Goal: Task Accomplishment & Management: Complete application form

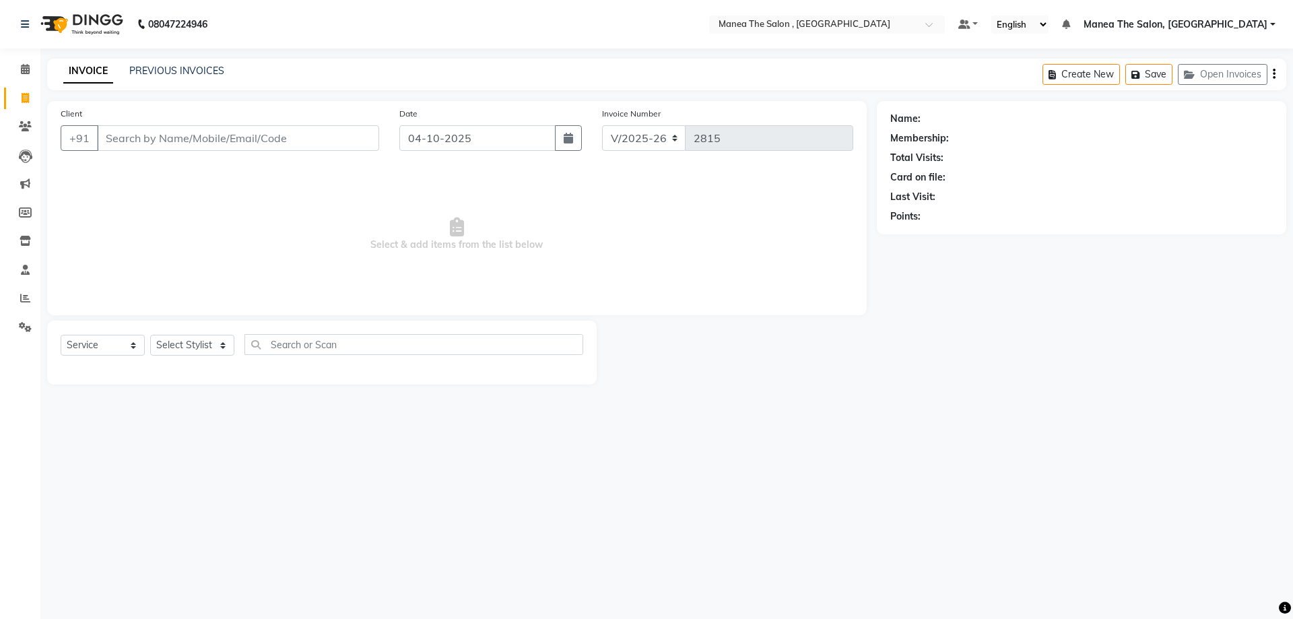
select select "7201"
select select "service"
select select "72491"
click at [150, 335] on select "Select Stylist [PERSON_NAME] Manager NAVEEN [PERSON_NAME] [PERSON_NAME] [PERSON…" at bounding box center [192, 345] width 84 height 21
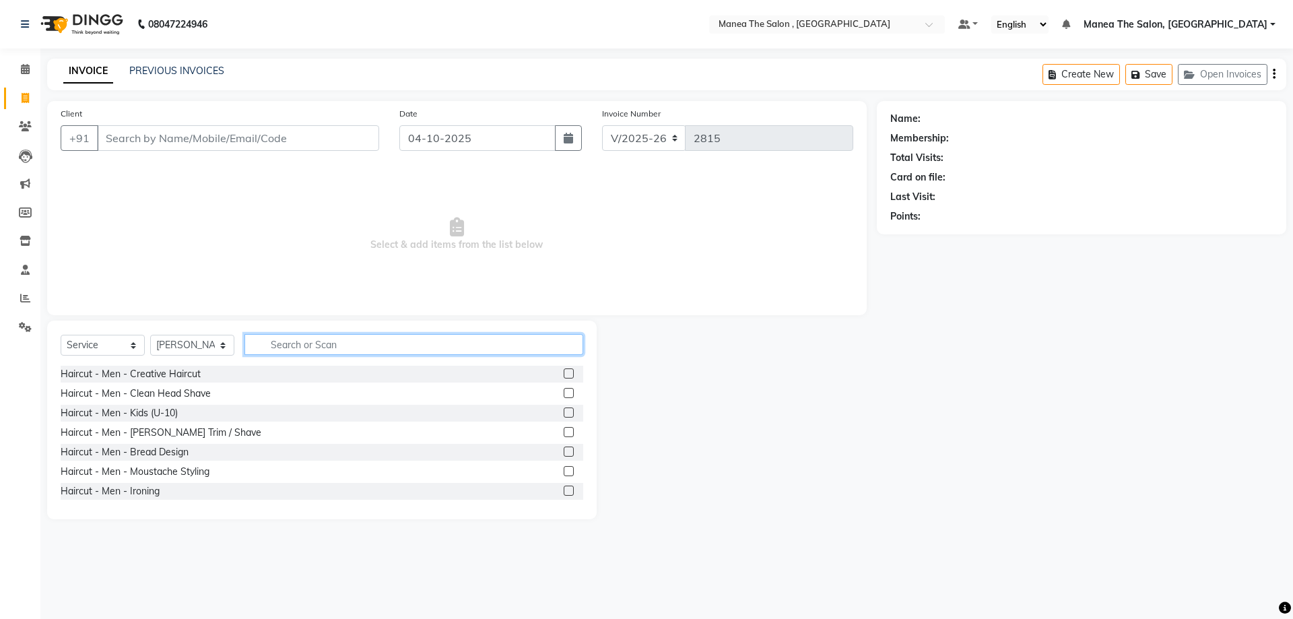
click at [355, 337] on input "text" at bounding box center [413, 344] width 339 height 21
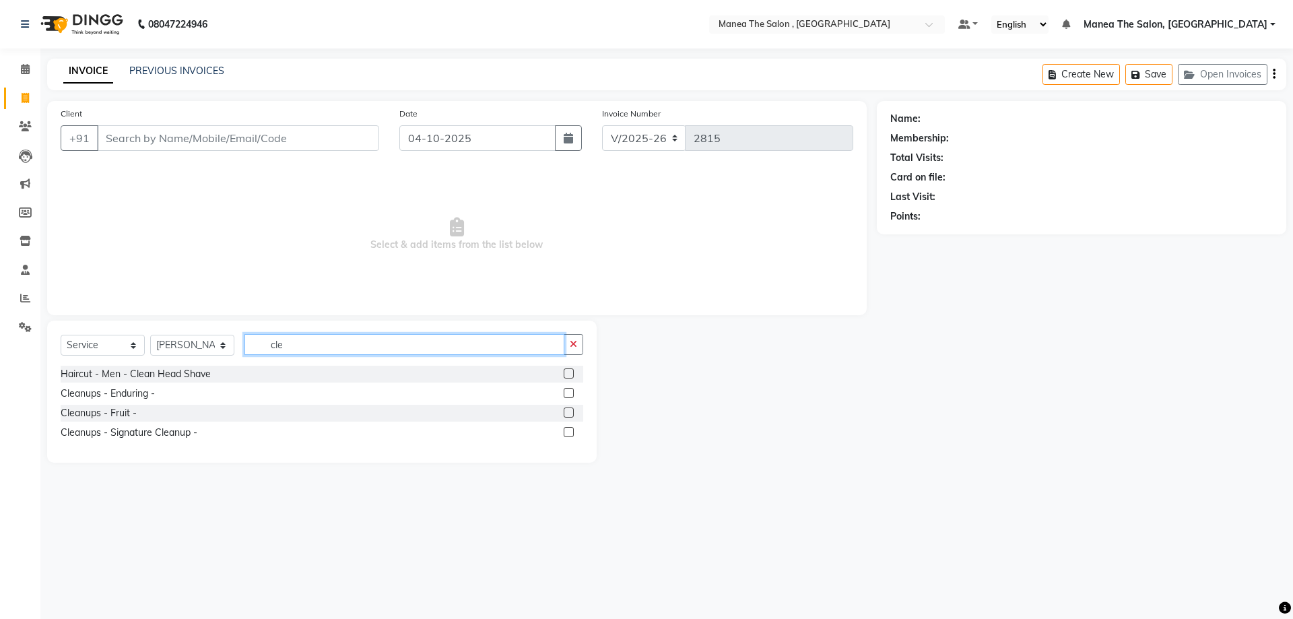
type input "cle"
click at [564, 414] on label at bounding box center [569, 412] width 10 height 10
click at [564, 414] on input "checkbox" at bounding box center [568, 413] width 9 height 9
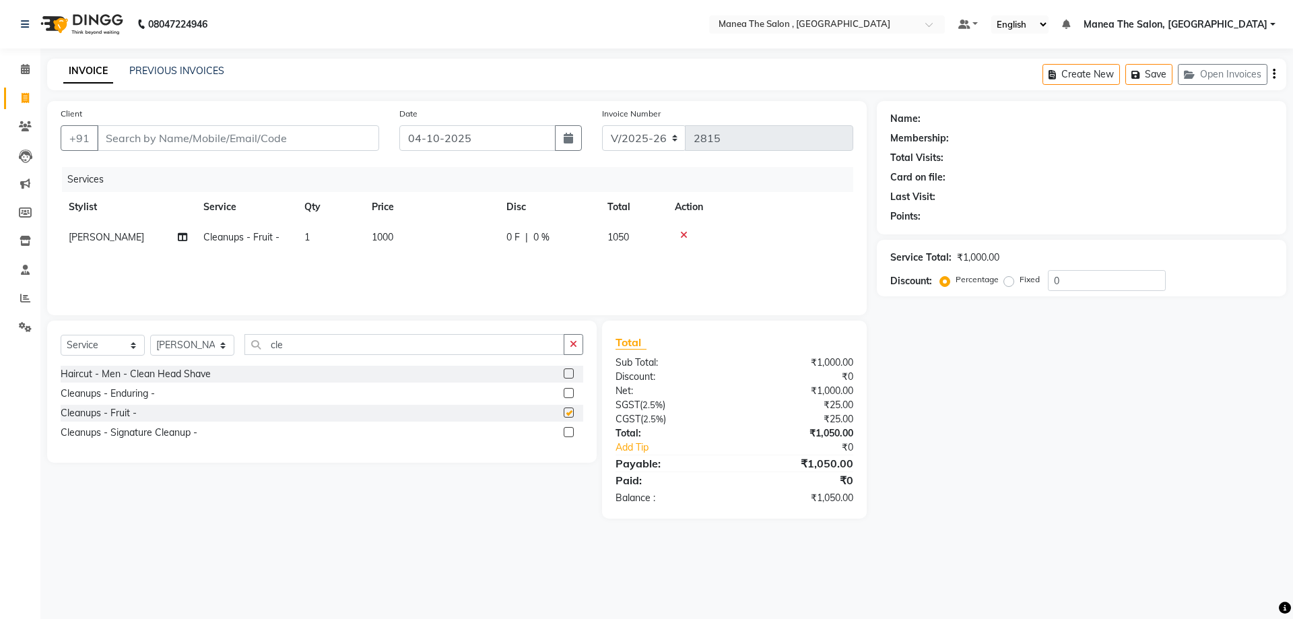
checkbox input "false"
click at [317, 343] on input "cle" at bounding box center [404, 344] width 320 height 21
type input "c"
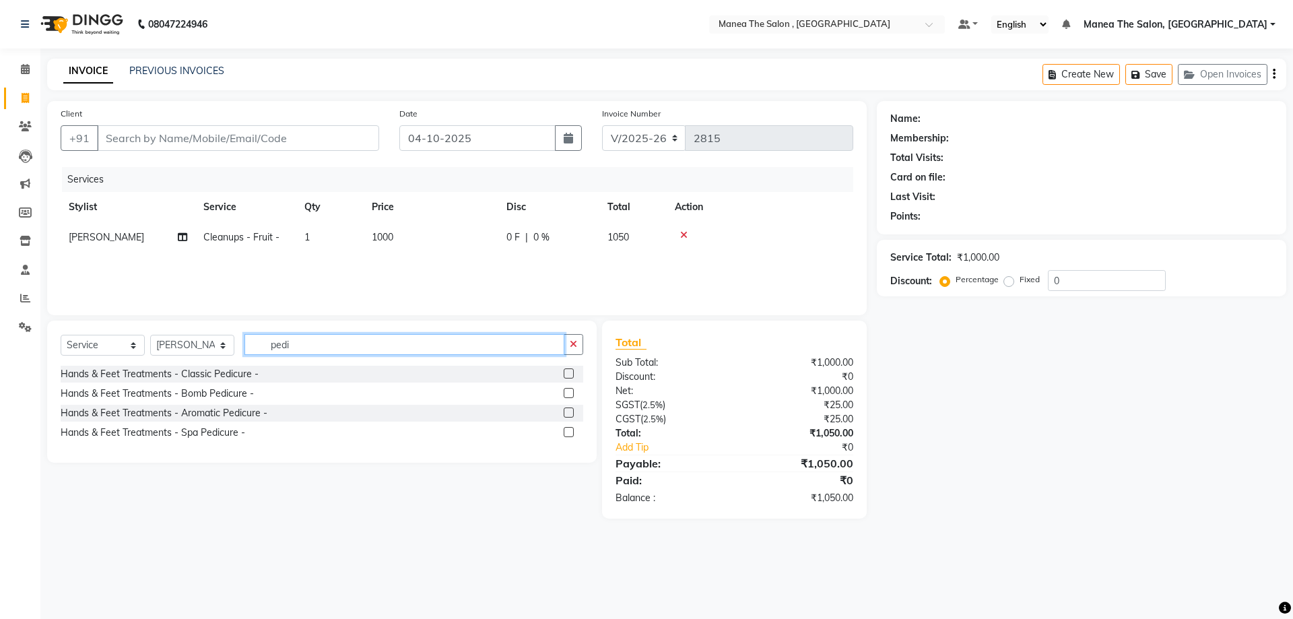
type input "pedi"
click at [568, 371] on label at bounding box center [569, 373] width 10 height 10
click at [568, 371] on input "checkbox" at bounding box center [568, 374] width 9 height 9
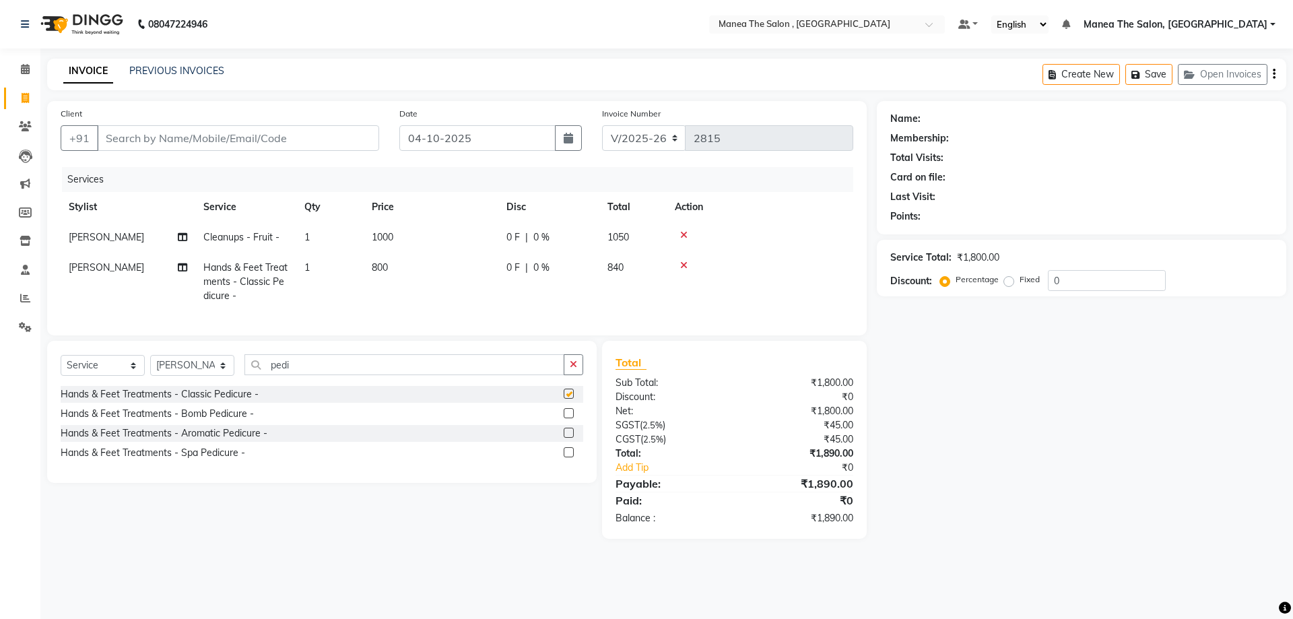
checkbox input "false"
click at [347, 370] on input "pedi" at bounding box center [404, 364] width 320 height 21
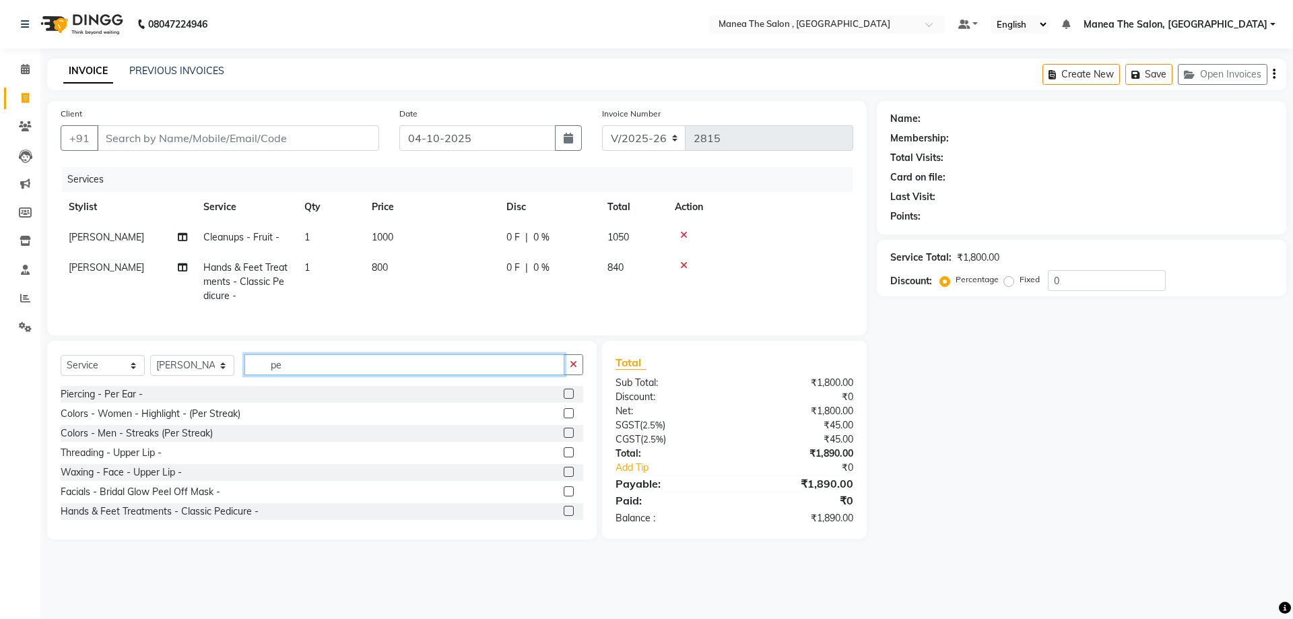
type input "p"
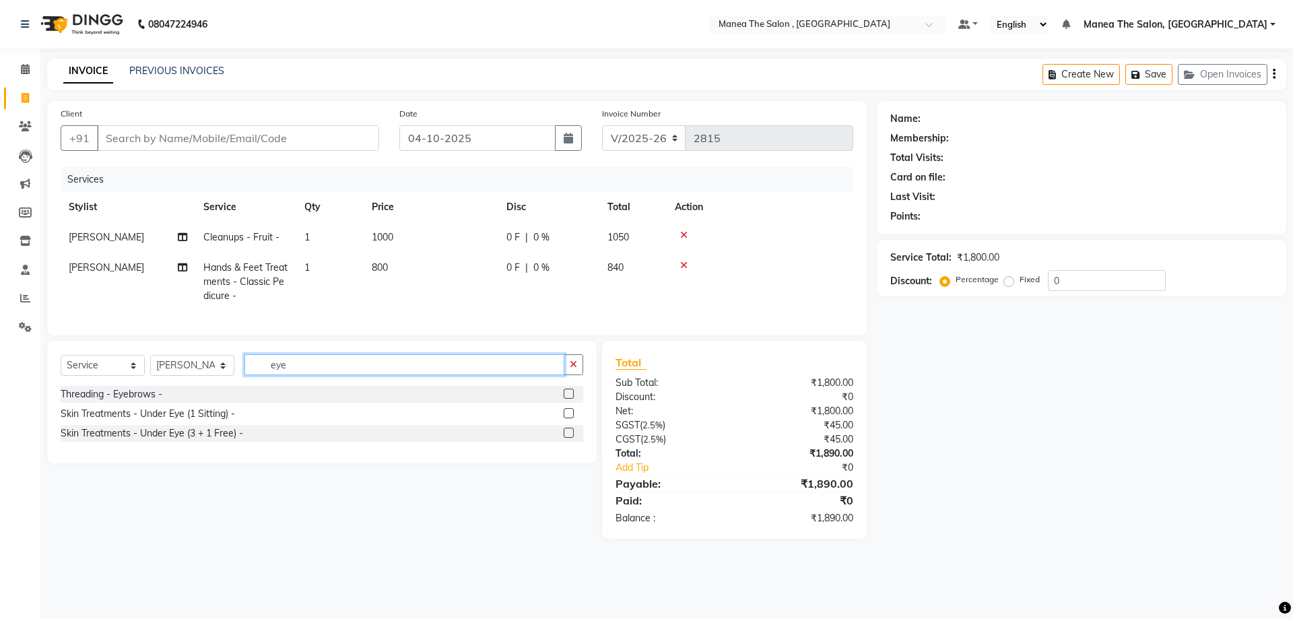
type input "eye"
click at [570, 399] on label at bounding box center [569, 394] width 10 height 10
click at [570, 399] on input "checkbox" at bounding box center [568, 394] width 9 height 9
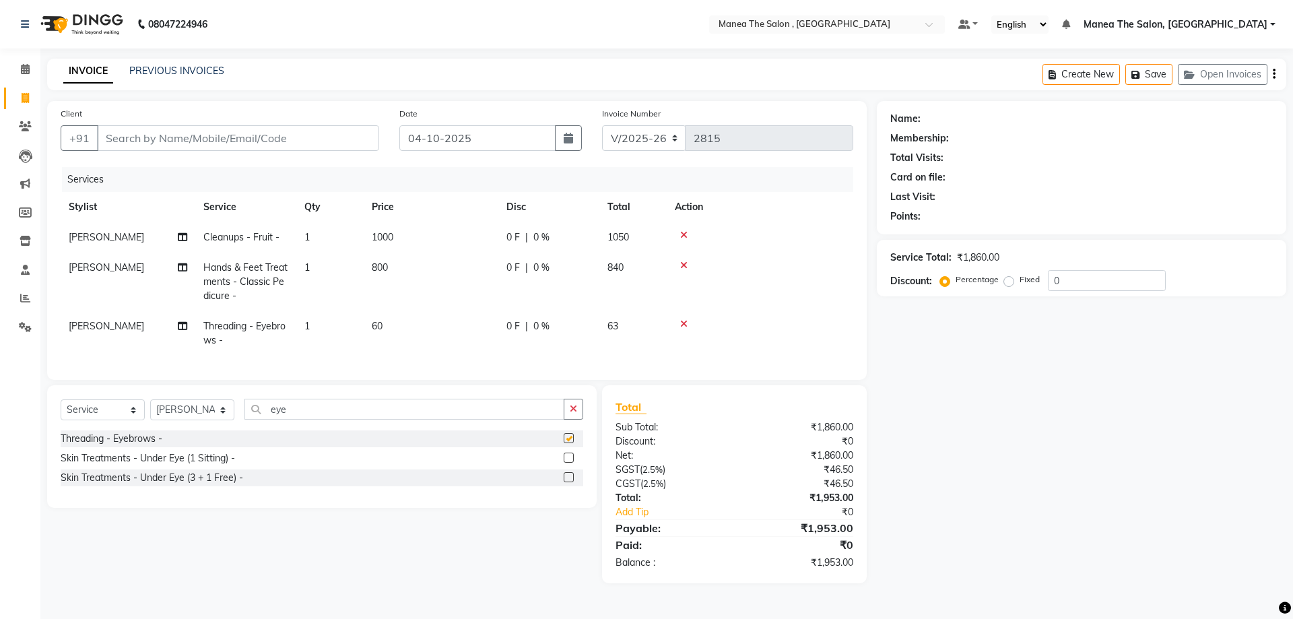
checkbox input "false"
drag, startPoint x: 271, startPoint y: 128, endPoint x: 267, endPoint y: 137, distance: 10.0
click at [268, 136] on input "Client" at bounding box center [238, 138] width 282 height 26
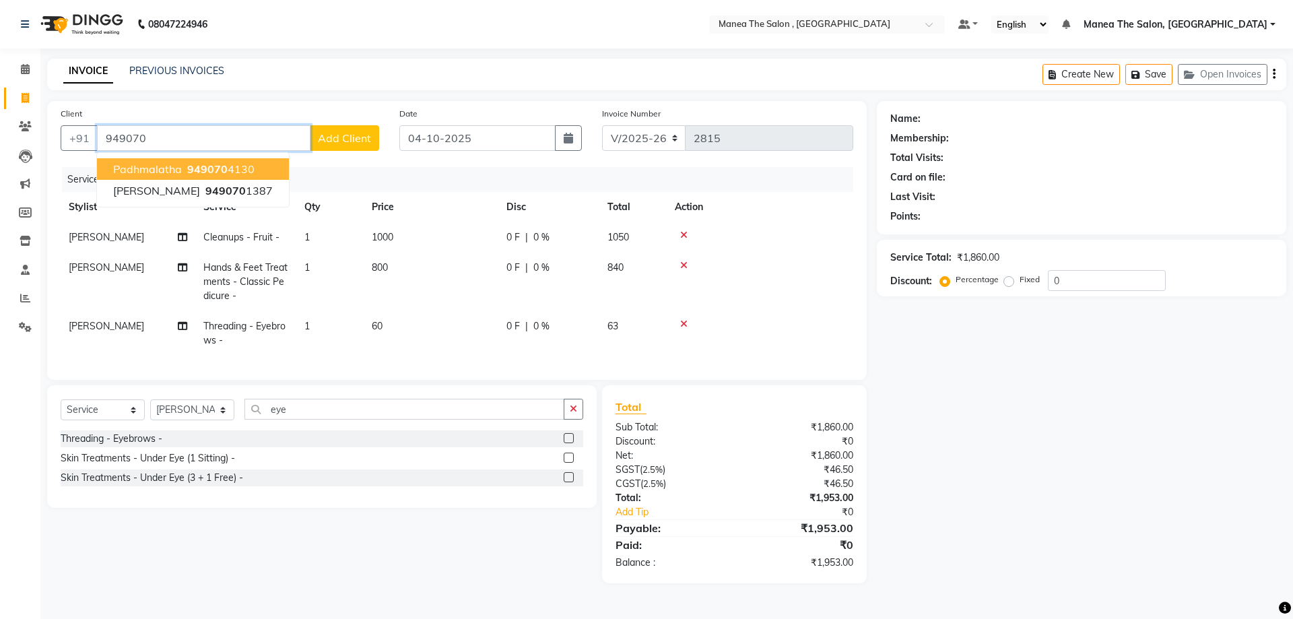
click at [218, 169] on span "949070" at bounding box center [207, 168] width 40 height 13
type input "9490704130"
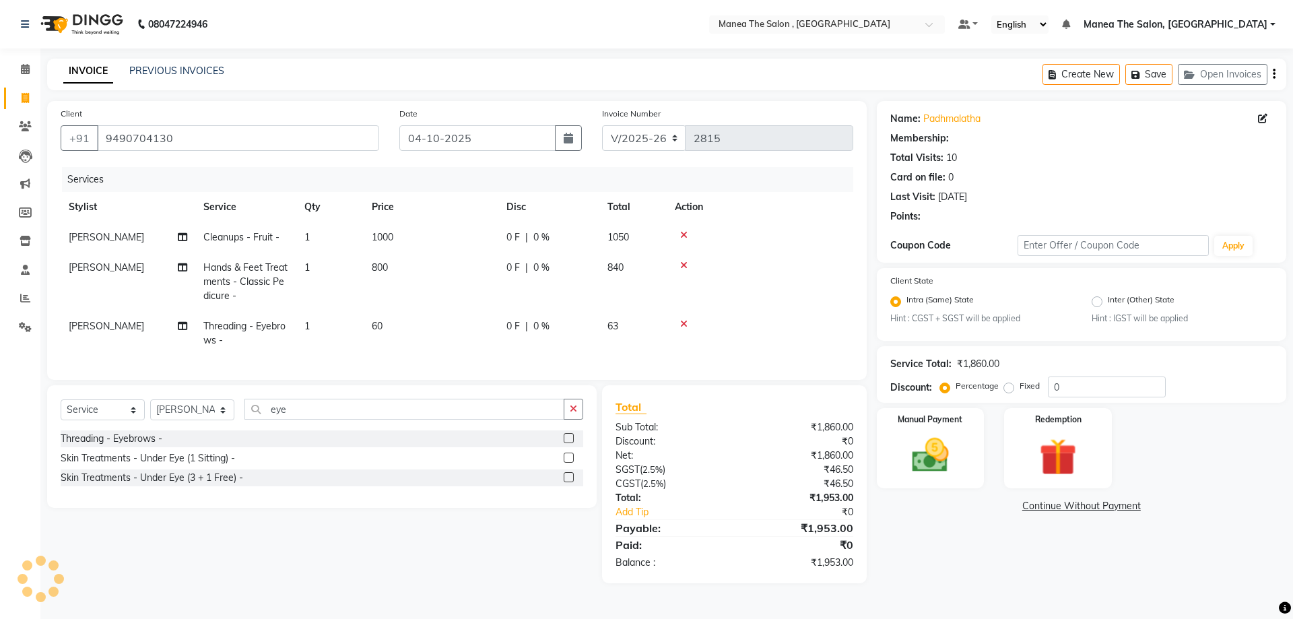
select select "1: Object"
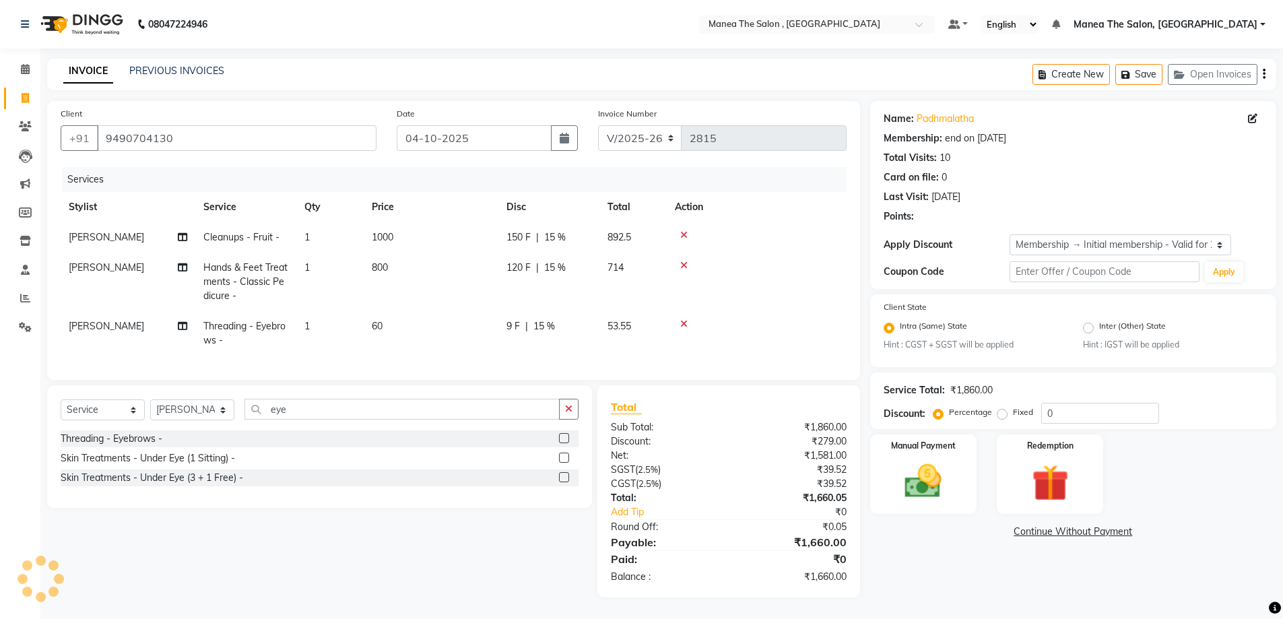
type input "15"
click at [894, 486] on img at bounding box center [923, 482] width 62 height 44
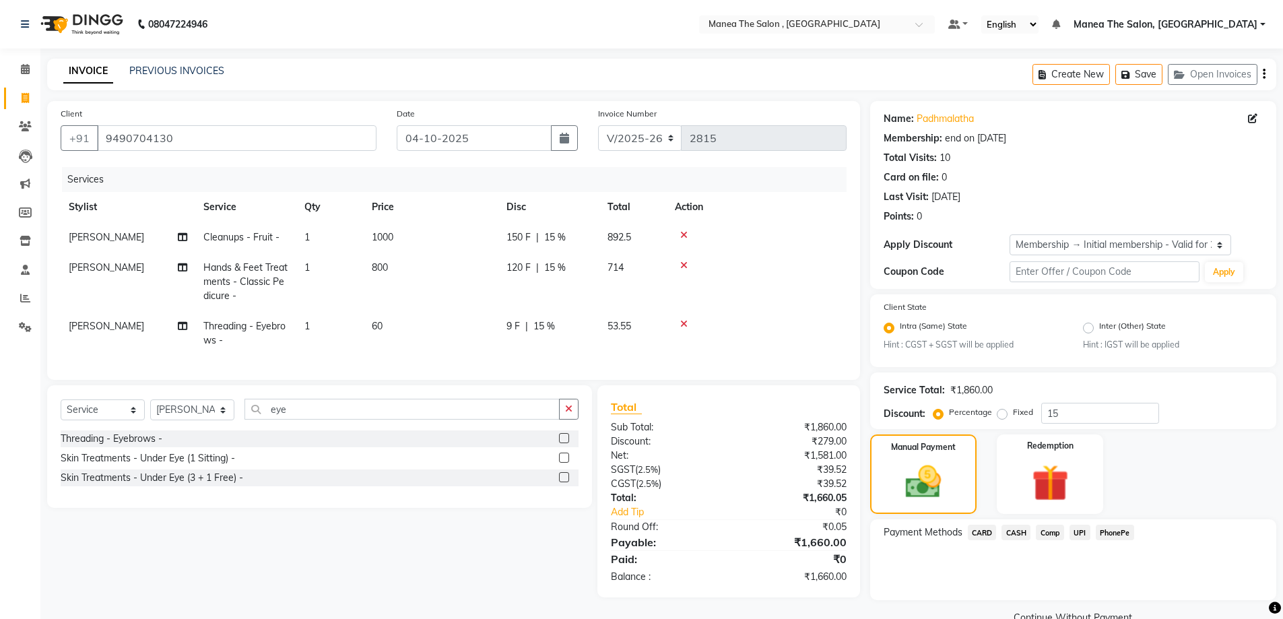
click at [1079, 532] on span "UPI" at bounding box center [1080, 532] width 21 height 15
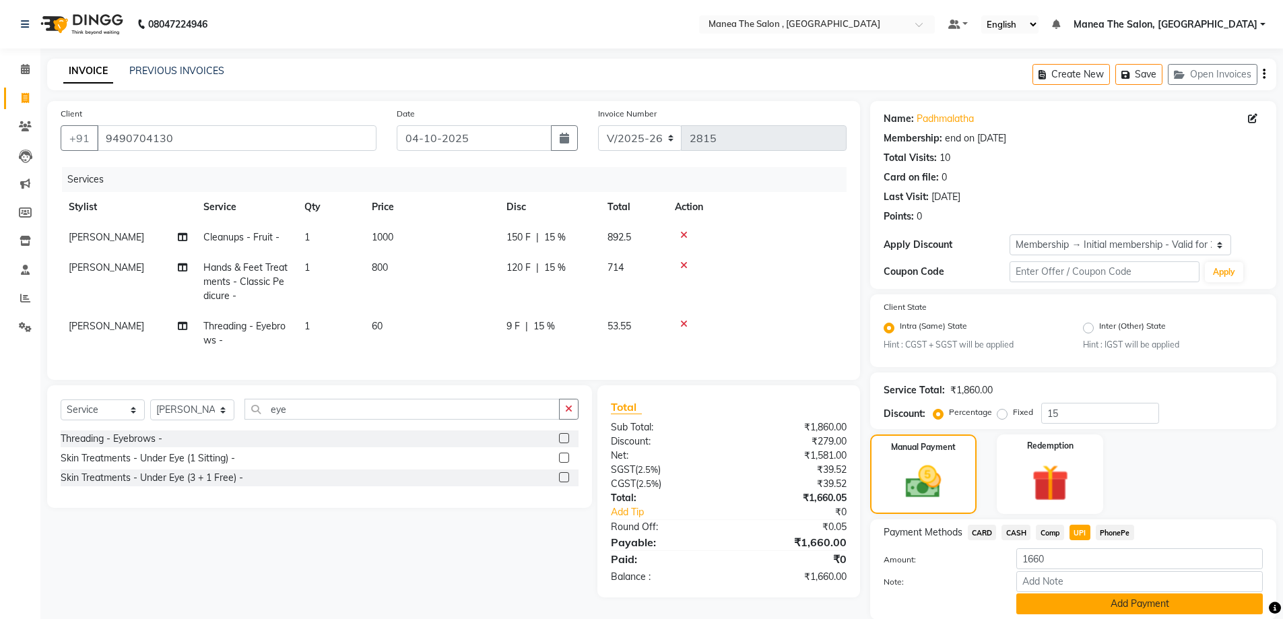
click at [1103, 605] on button "Add Payment" at bounding box center [1139, 603] width 246 height 21
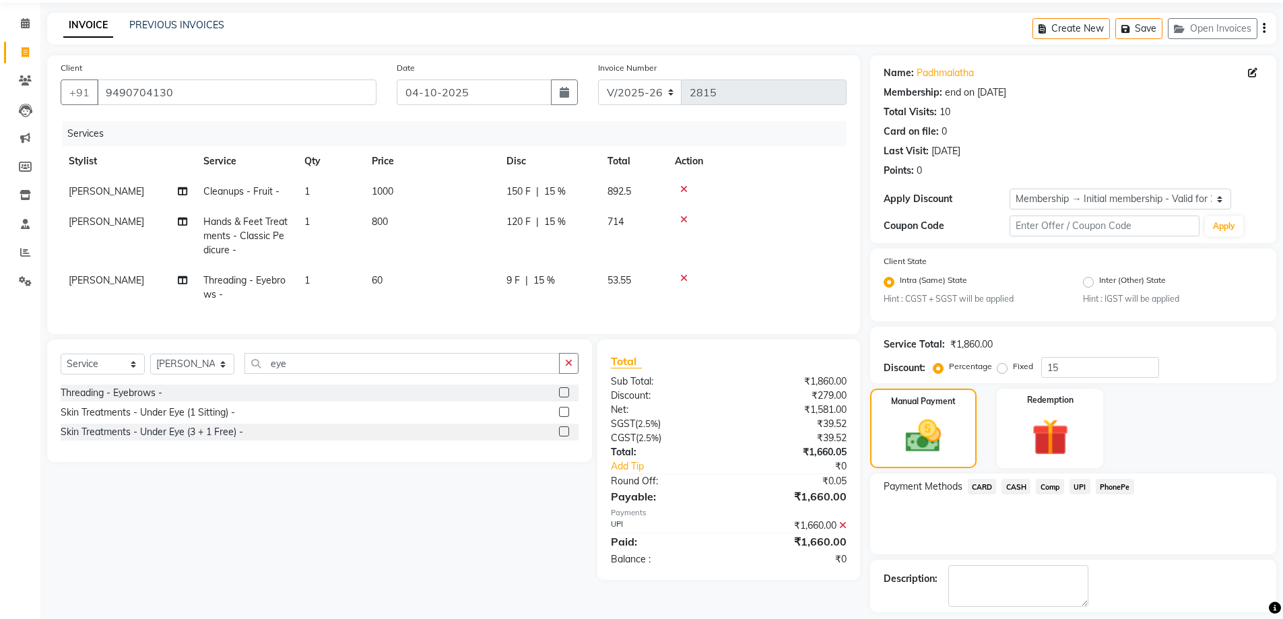
scroll to position [105, 0]
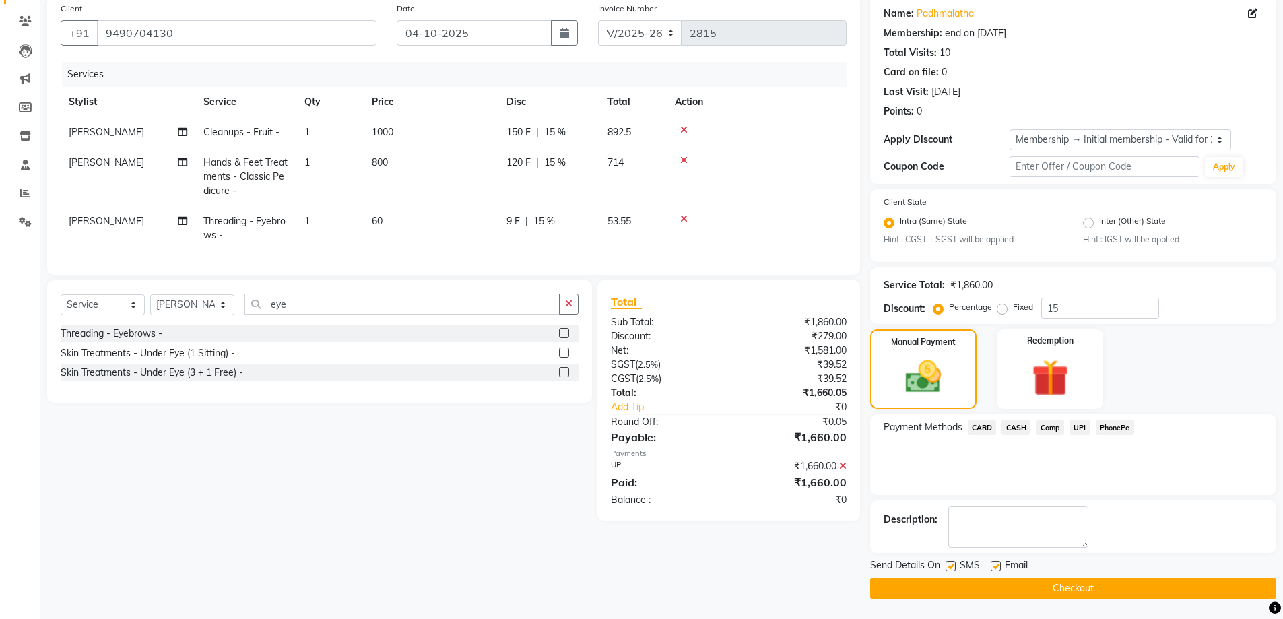
click at [1093, 582] on button "Checkout" at bounding box center [1073, 588] width 406 height 21
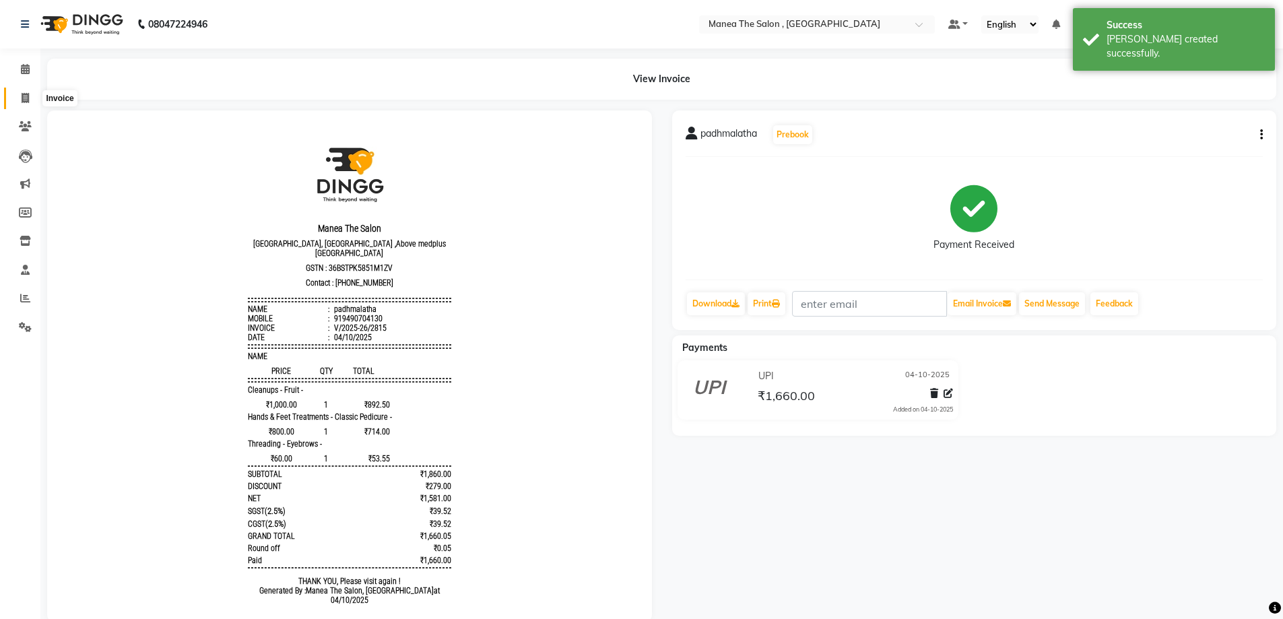
click at [23, 96] on icon at bounding box center [25, 98] width 7 height 10
select select "service"
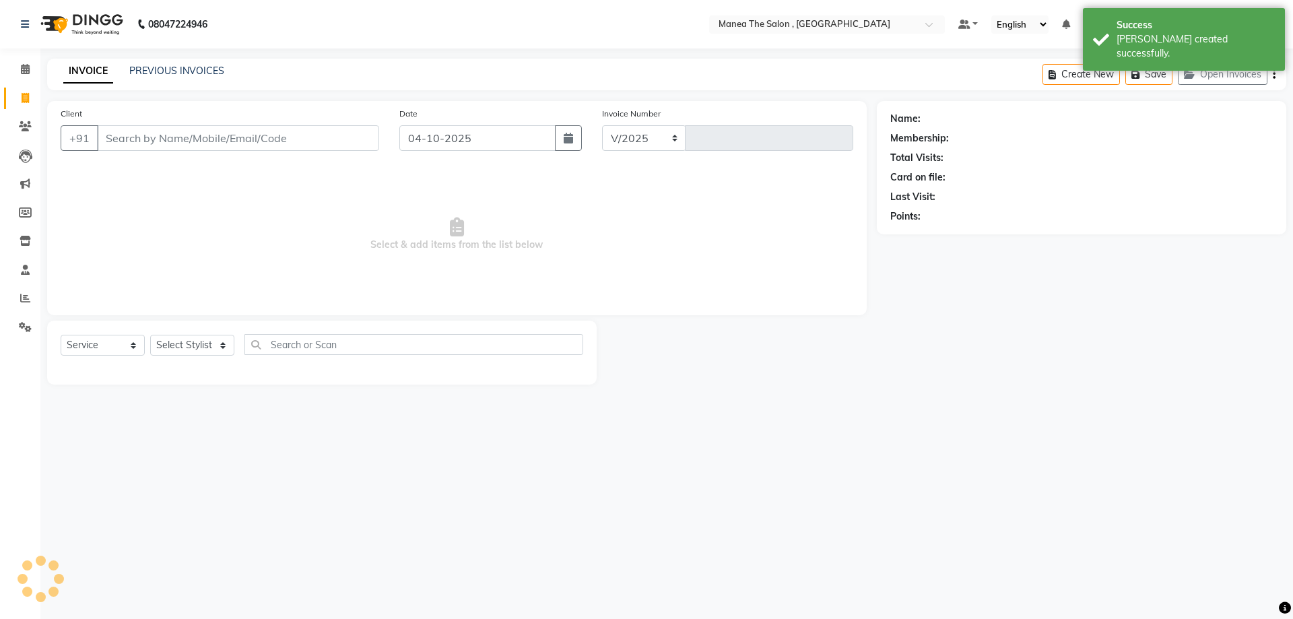
select select "7201"
type input "2816"
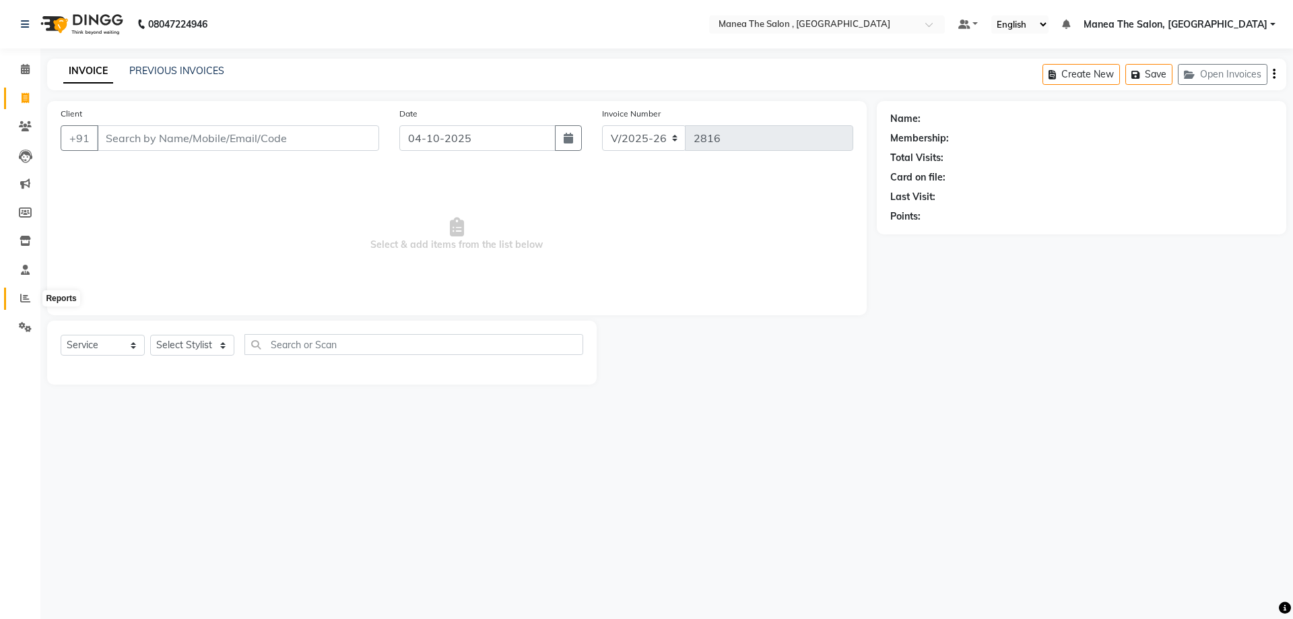
click at [25, 298] on icon at bounding box center [25, 298] width 10 height 10
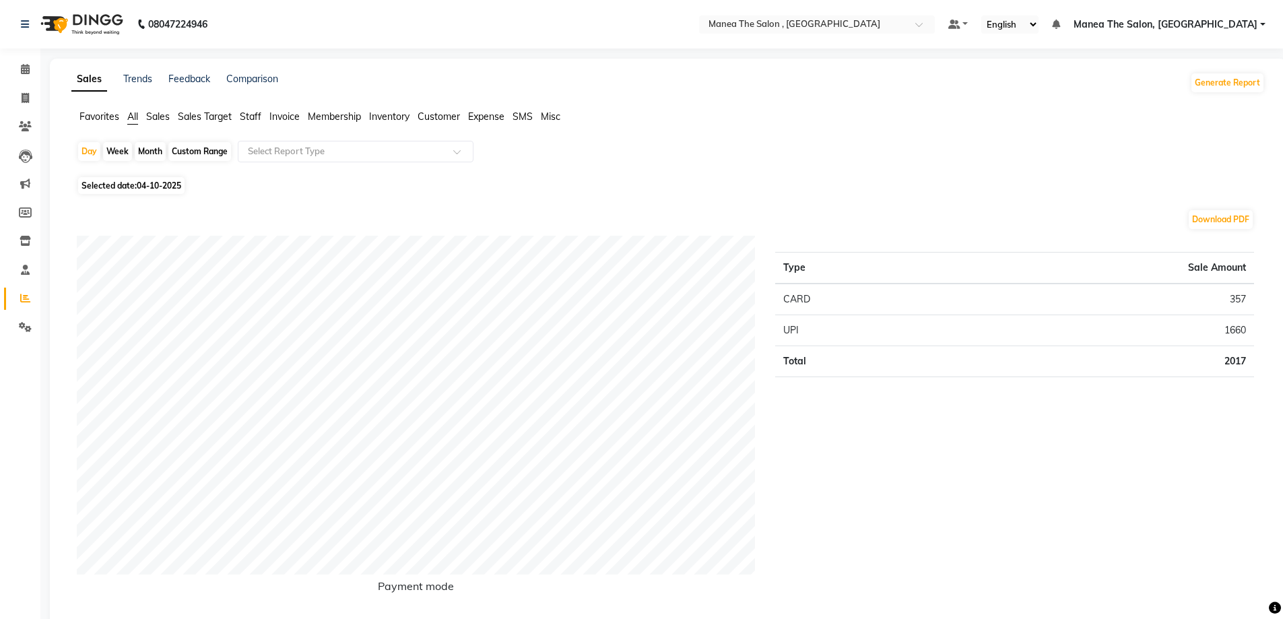
click at [152, 156] on div "Month" at bounding box center [150, 151] width 31 height 19
select select "10"
select select "2025"
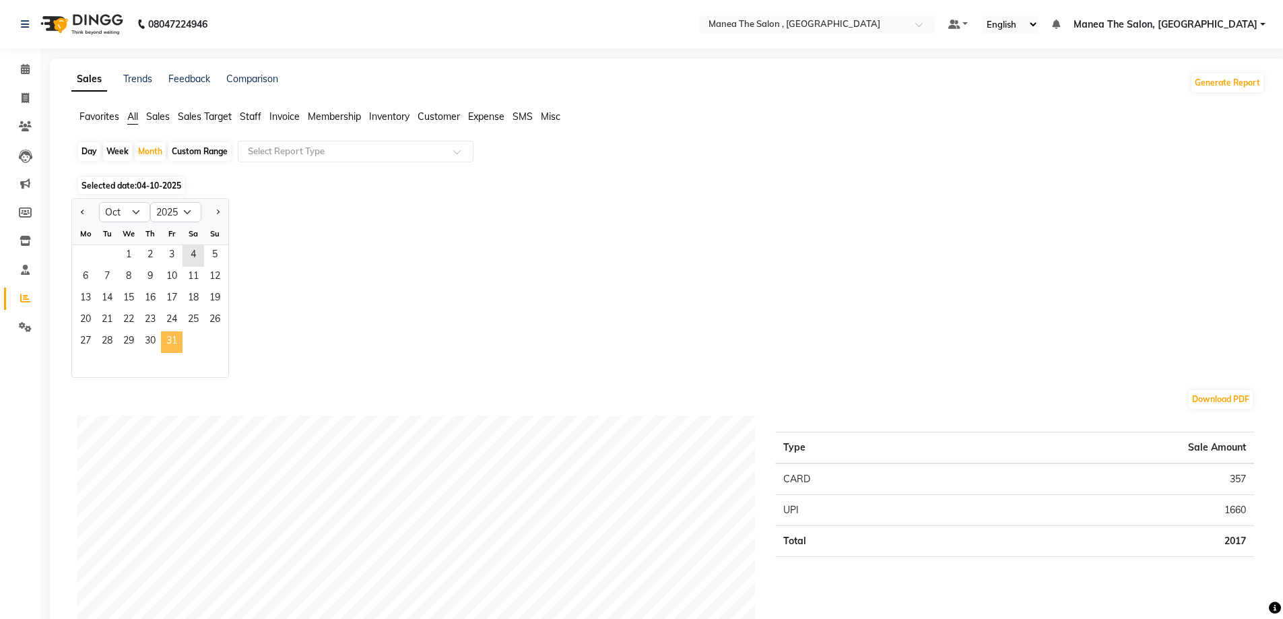
click at [176, 335] on span "31" at bounding box center [172, 342] width 22 height 22
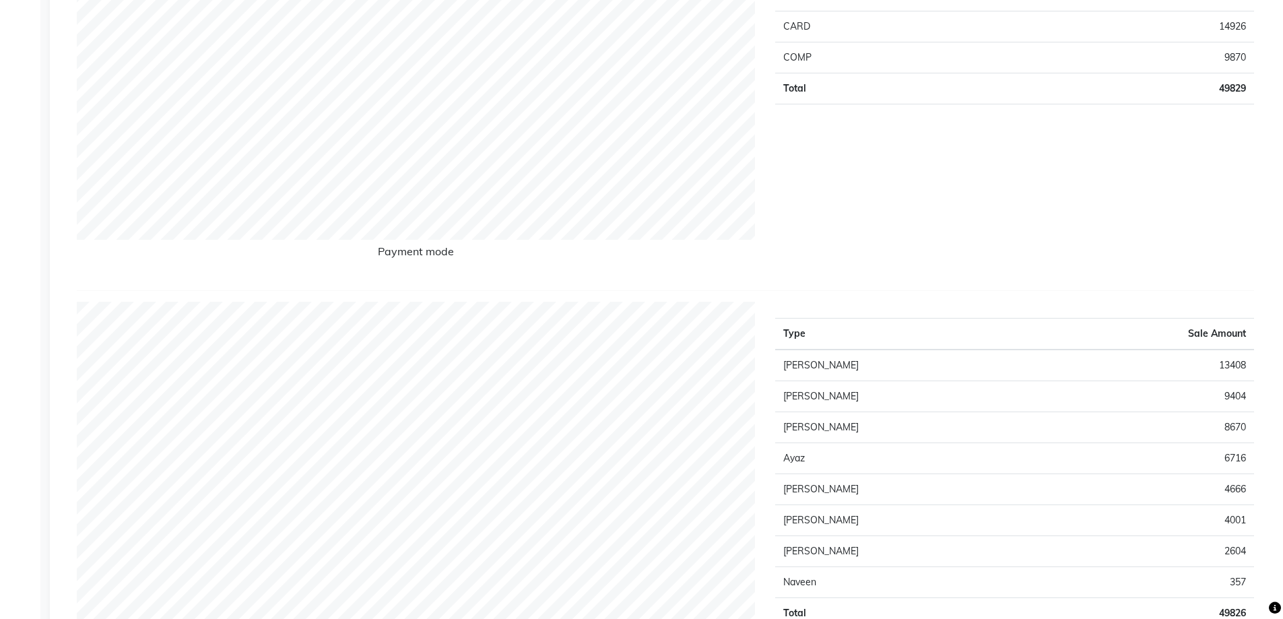
scroll to position [67, 0]
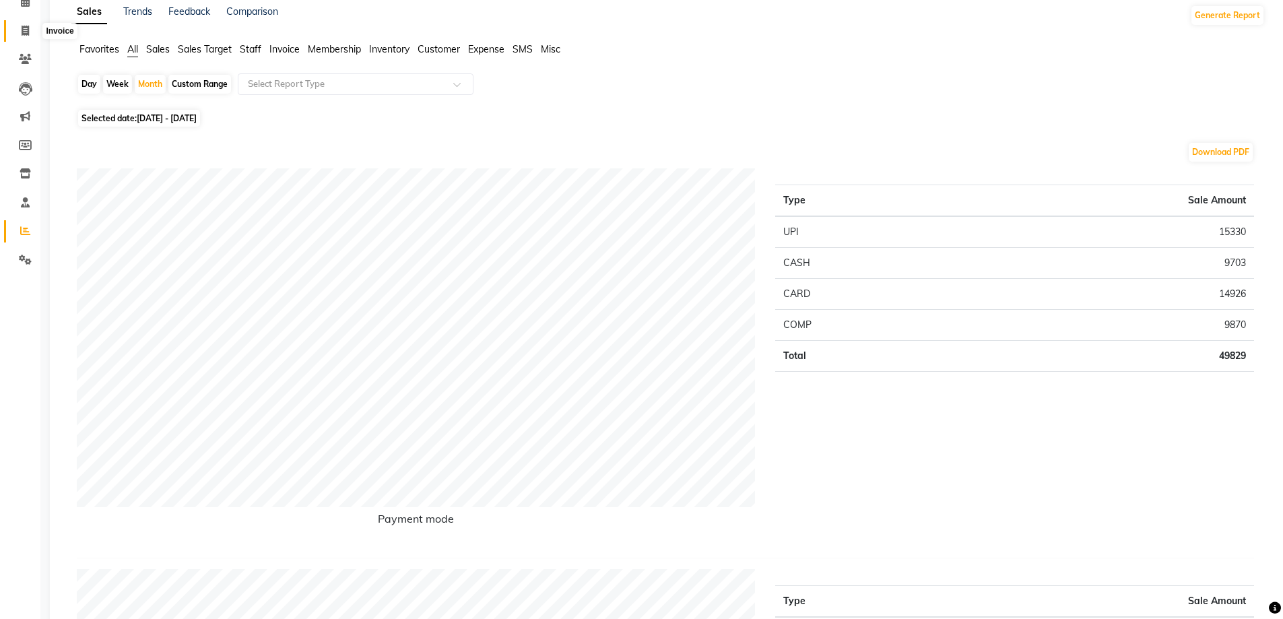
click at [24, 33] on icon at bounding box center [25, 31] width 7 height 10
select select "service"
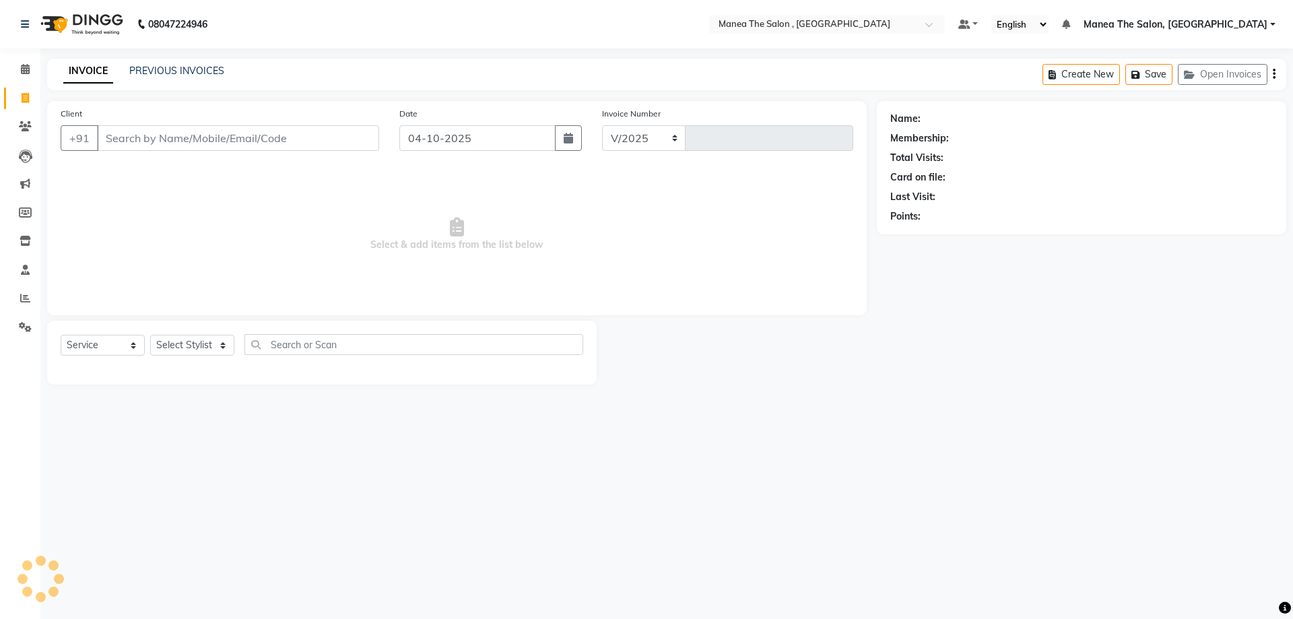
select select "7201"
type input "2816"
click at [23, 301] on icon at bounding box center [25, 298] width 10 height 10
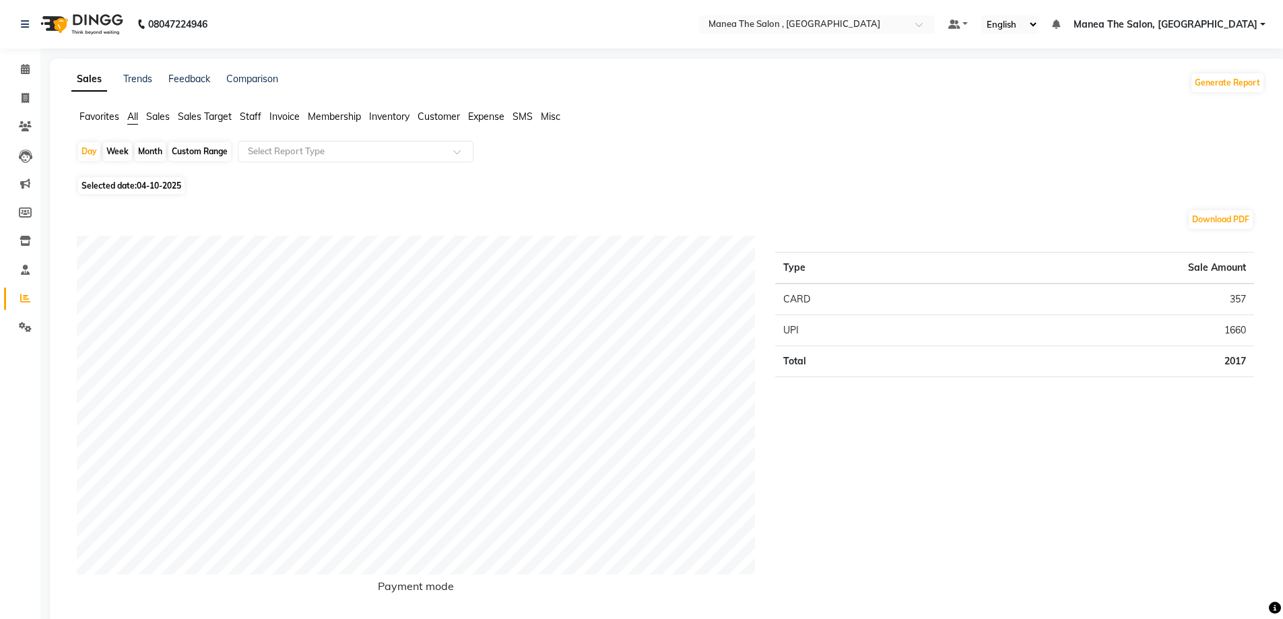
click at [154, 146] on div "Month" at bounding box center [150, 151] width 31 height 19
select select "10"
select select "2025"
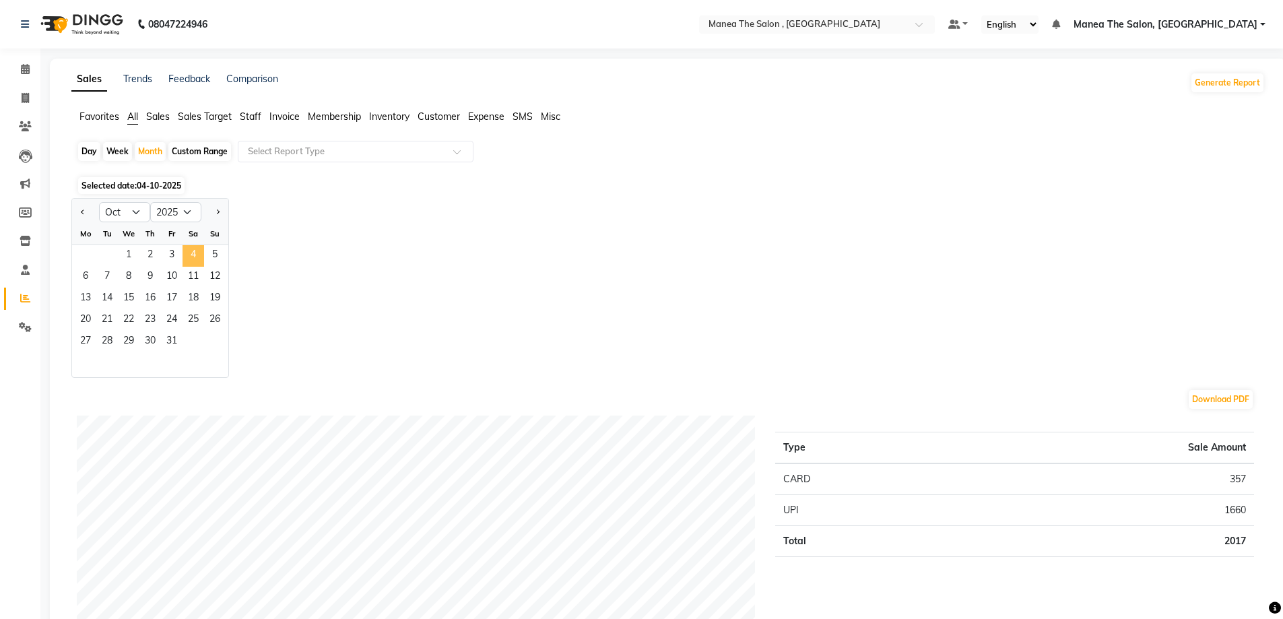
click at [197, 247] on span "4" at bounding box center [194, 256] width 22 height 22
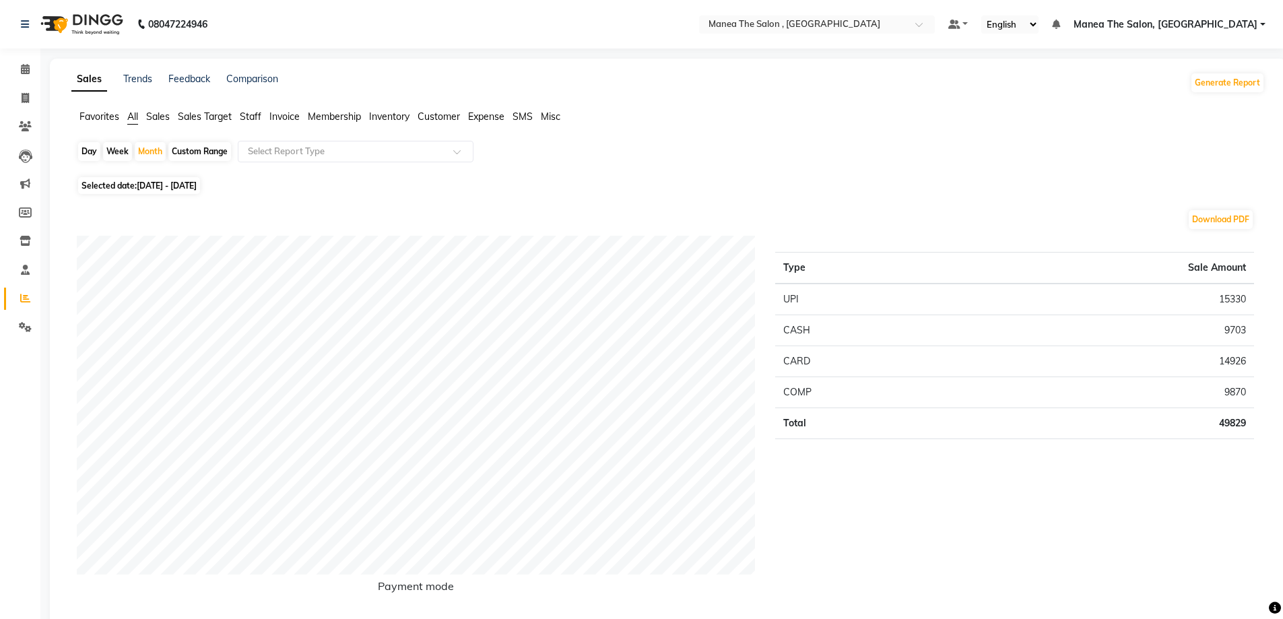
click at [90, 149] on div "Day" at bounding box center [89, 151] width 22 height 19
select select "10"
select select "2025"
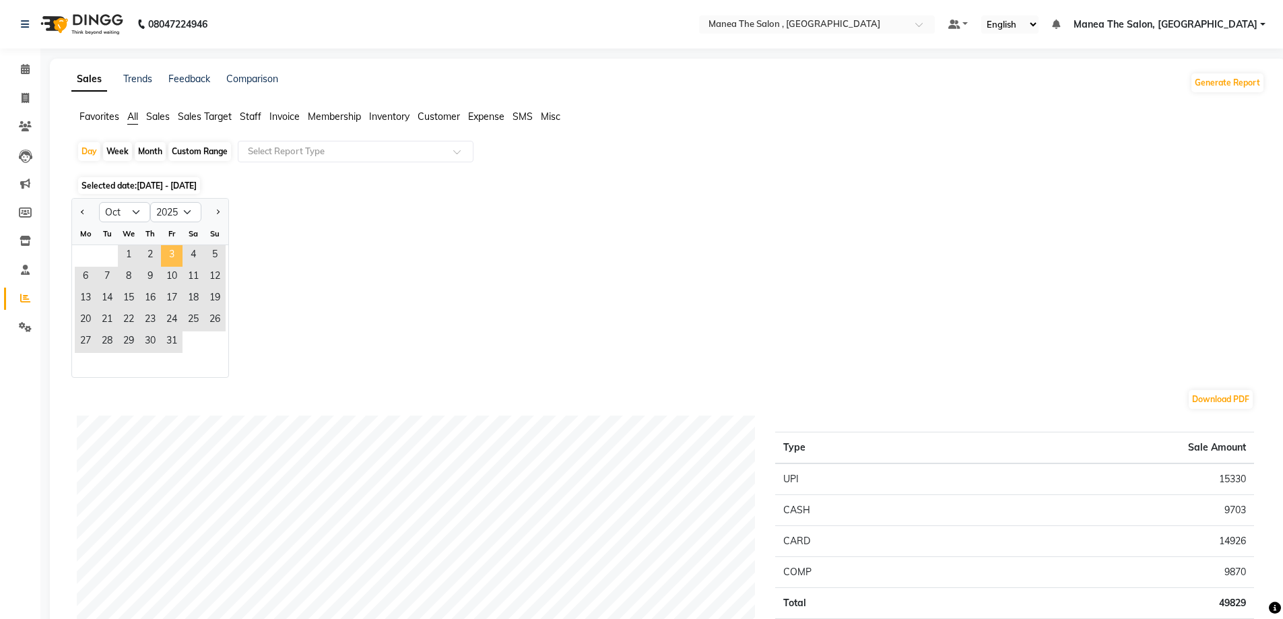
click at [170, 250] on span "3" at bounding box center [172, 256] width 22 height 22
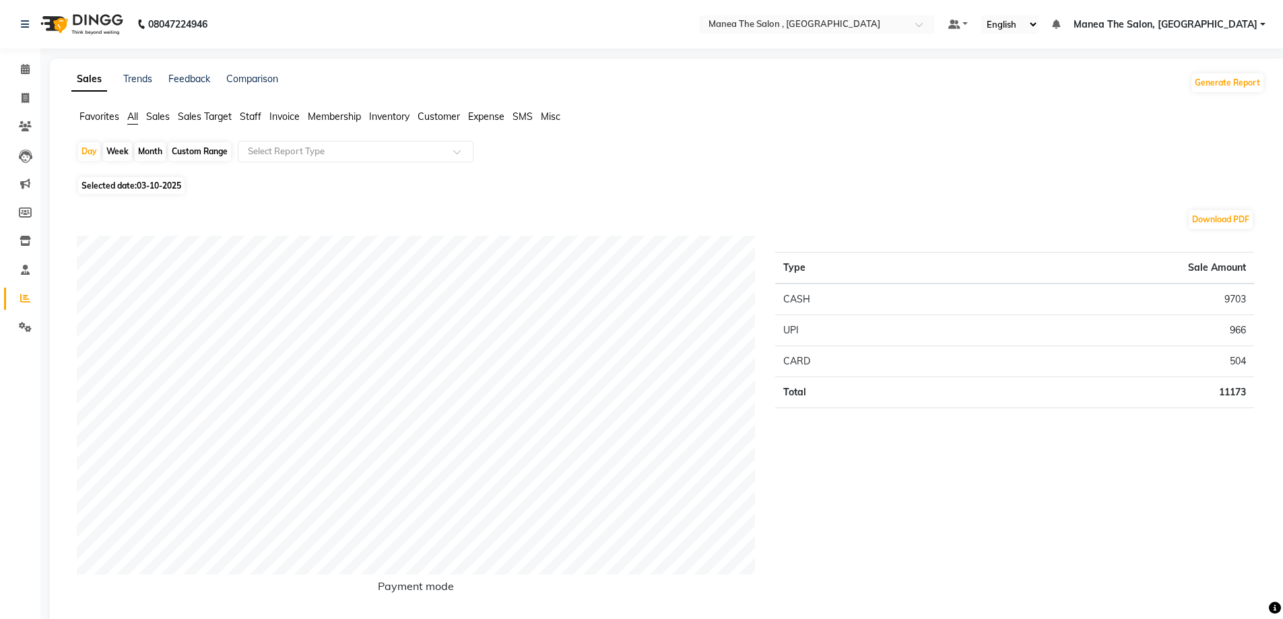
select select "service"
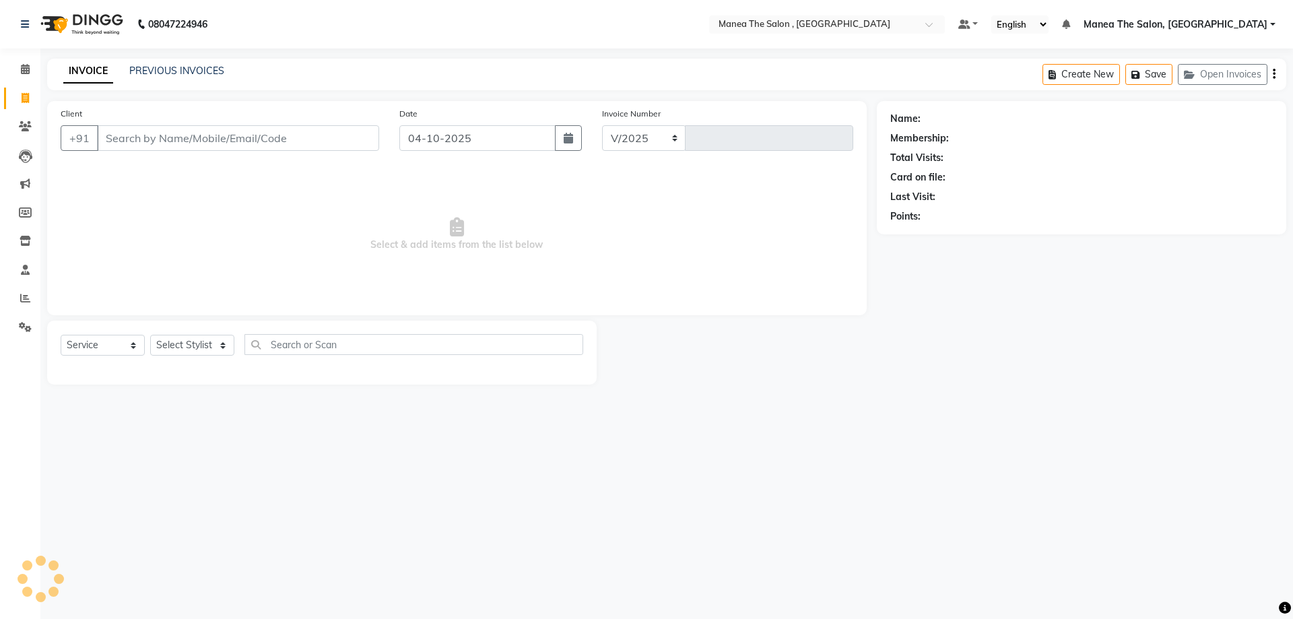
select select "7201"
type input "2816"
click at [20, 298] on span at bounding box center [25, 298] width 24 height 15
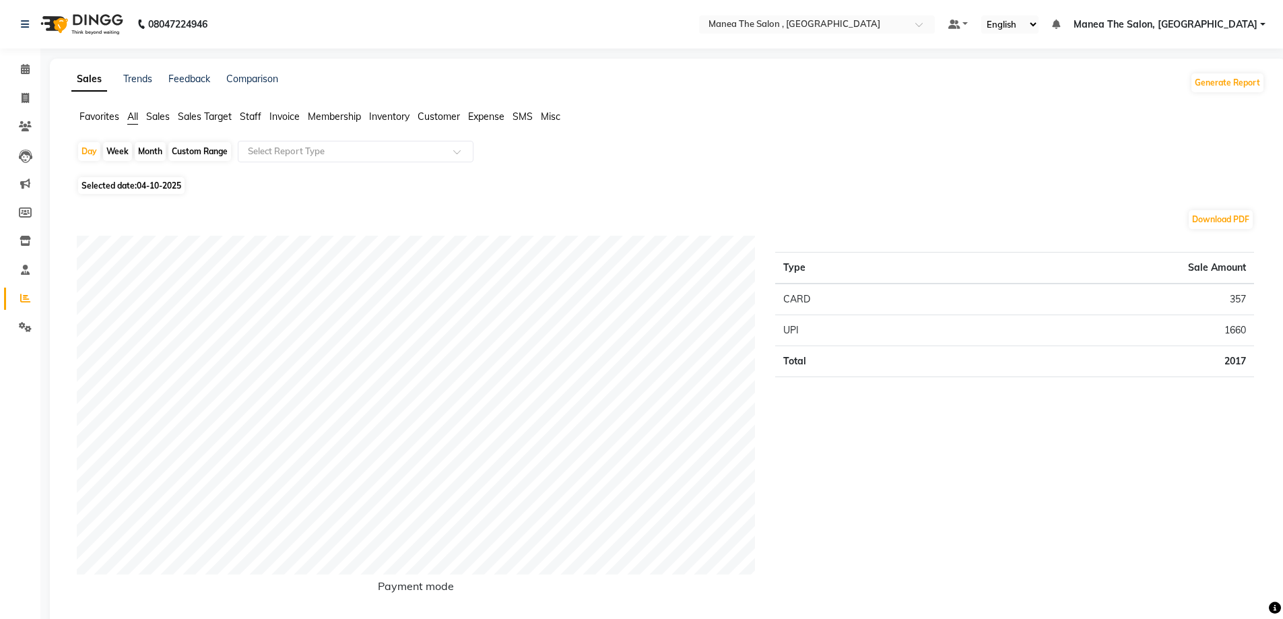
select select "service"
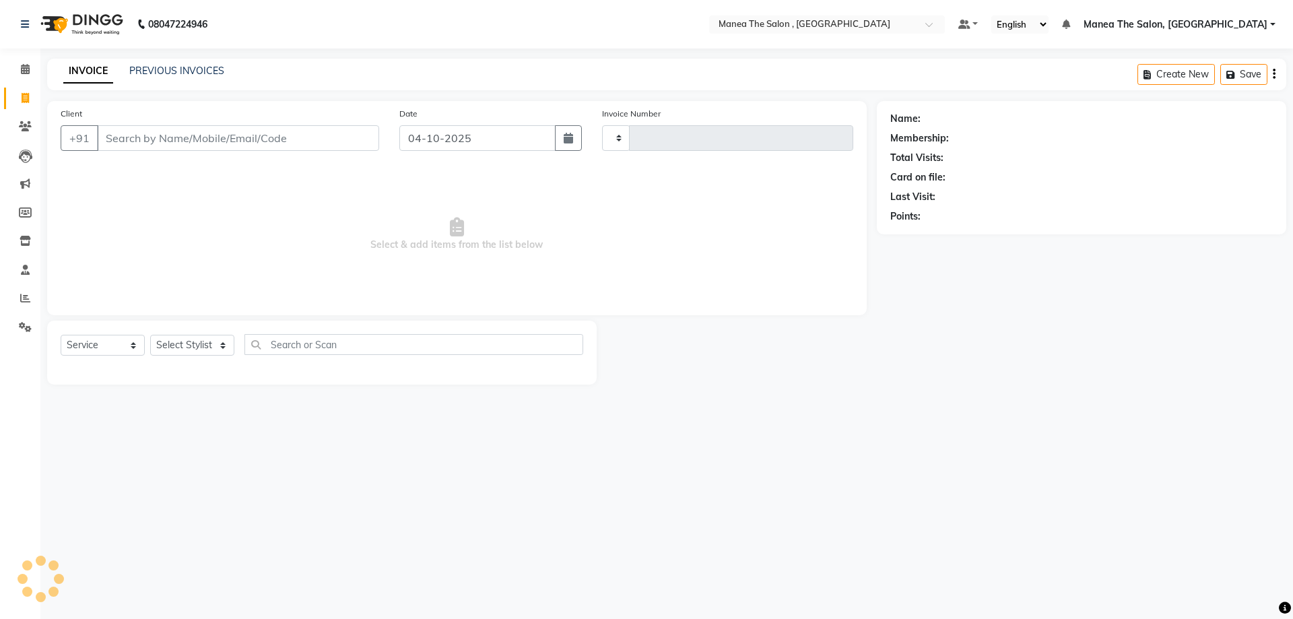
type input "2816"
select select "7201"
click at [22, 299] on icon at bounding box center [25, 298] width 10 height 10
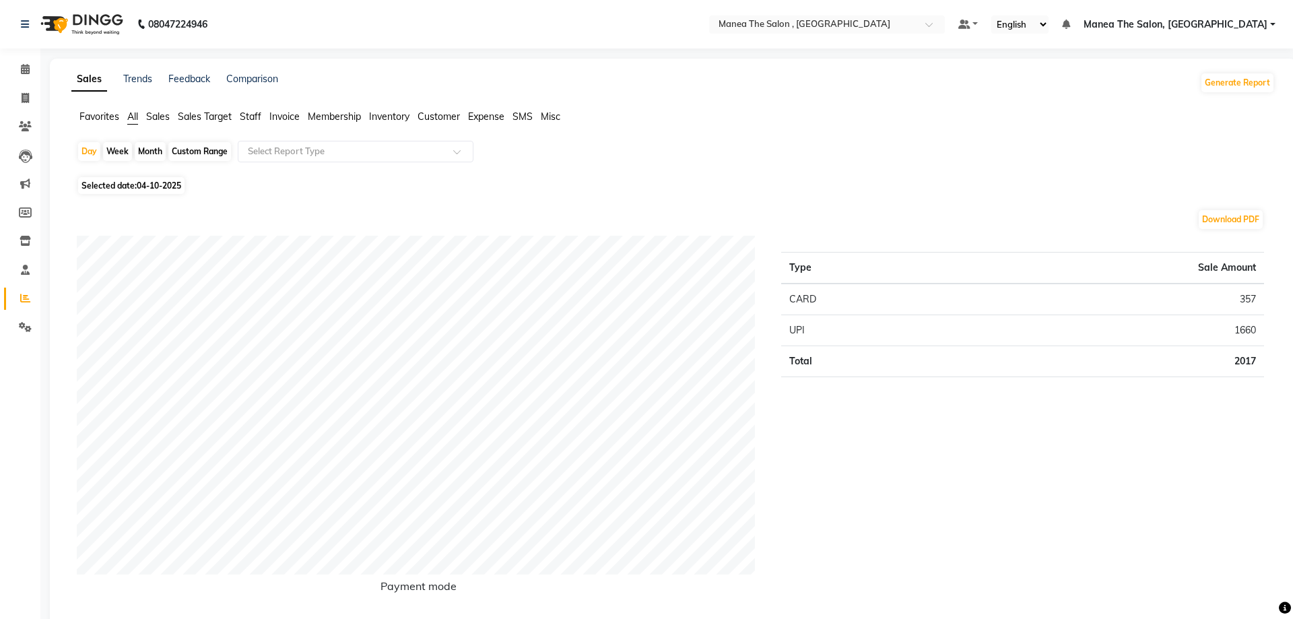
click at [146, 150] on div "Month" at bounding box center [150, 151] width 31 height 19
select select "10"
select select "2025"
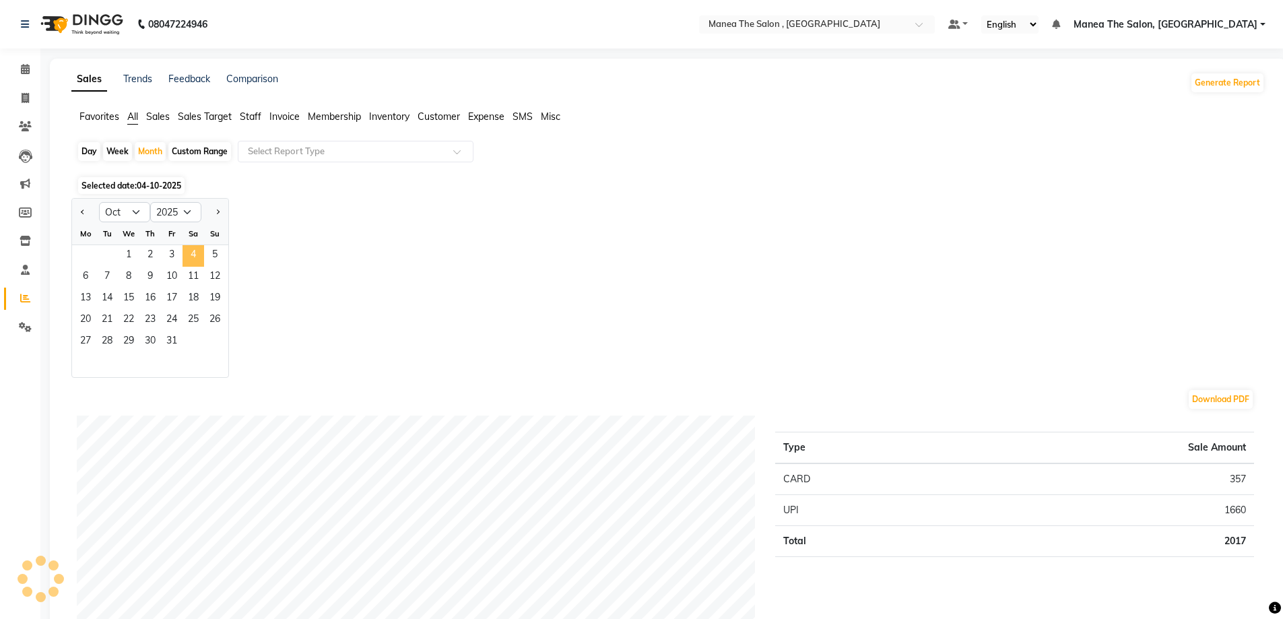
click at [188, 248] on span "4" at bounding box center [194, 256] width 22 height 22
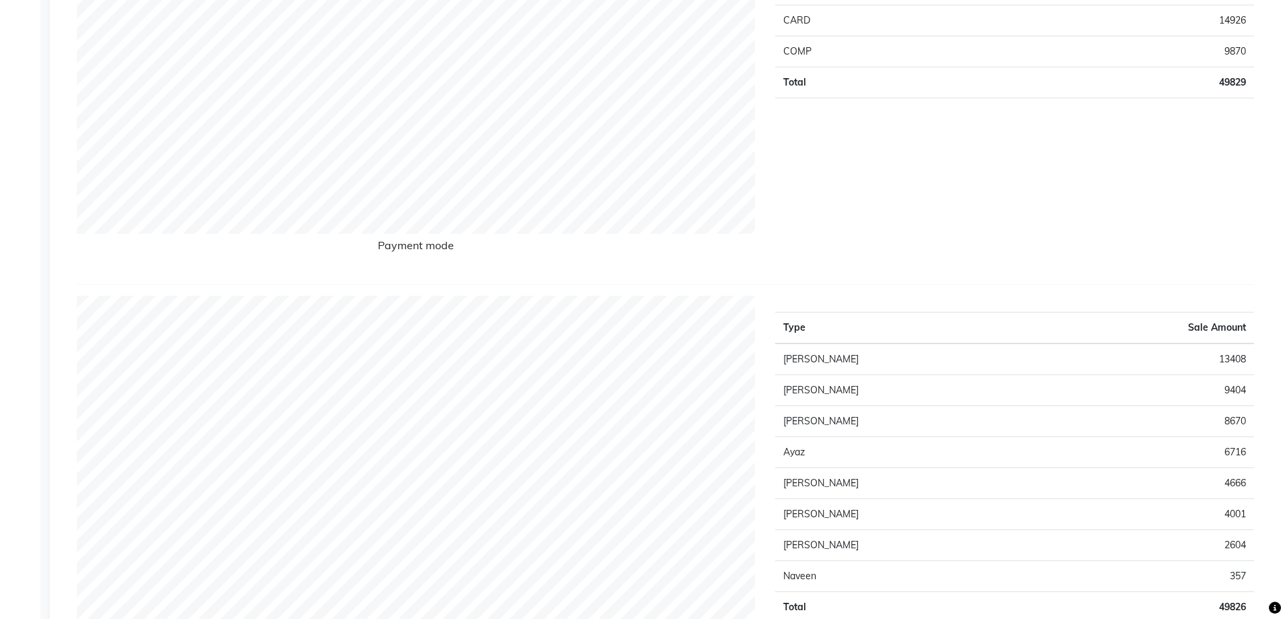
scroll to position [337, 0]
drag, startPoint x: 942, startPoint y: 192, endPoint x: 948, endPoint y: 213, distance: 21.7
click at [946, 211] on div "Type Sale Amount UPI 15330 CASH 9703 CARD 14926 COMP 9870 Total 49829" at bounding box center [1014, 88] width 499 height 379
select select "service"
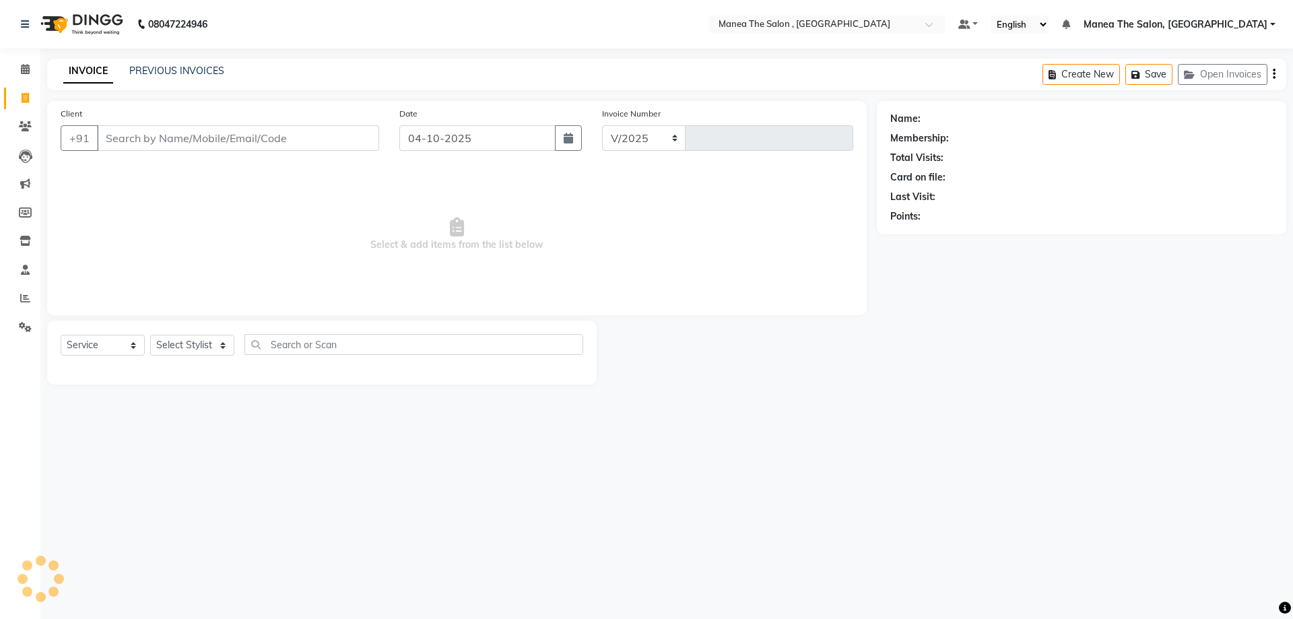
select select "7201"
type input "2816"
